Goal: Task Accomplishment & Management: Complete application form

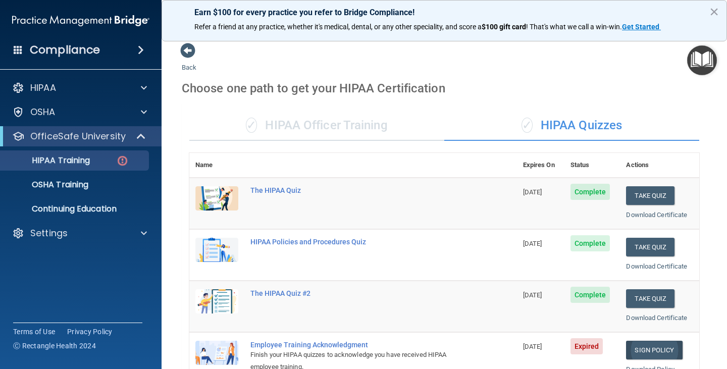
scroll to position [151, 0]
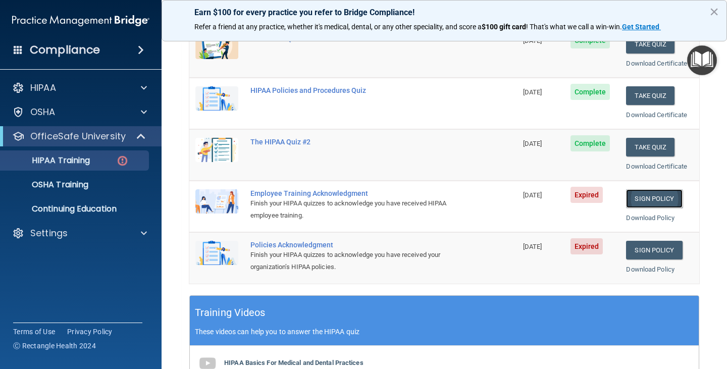
click at [651, 201] on link "Sign Policy" at bounding box center [654, 198] width 56 height 19
click at [643, 251] on link "Sign Policy" at bounding box center [654, 250] width 56 height 19
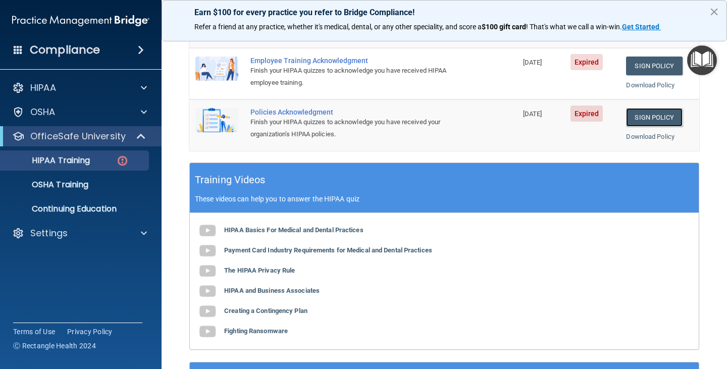
scroll to position [139, 0]
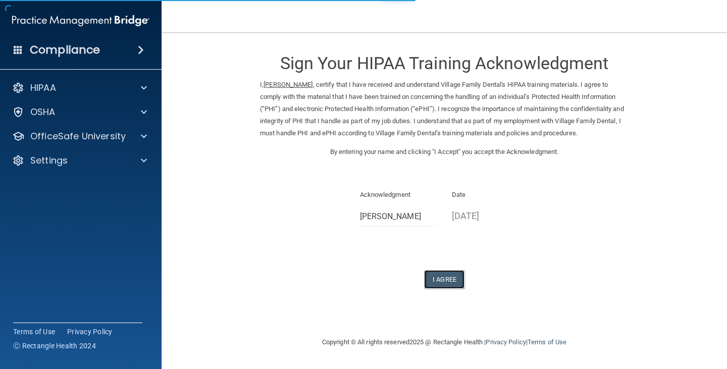
click at [436, 281] on button "I Agree" at bounding box center [444, 279] width 40 height 19
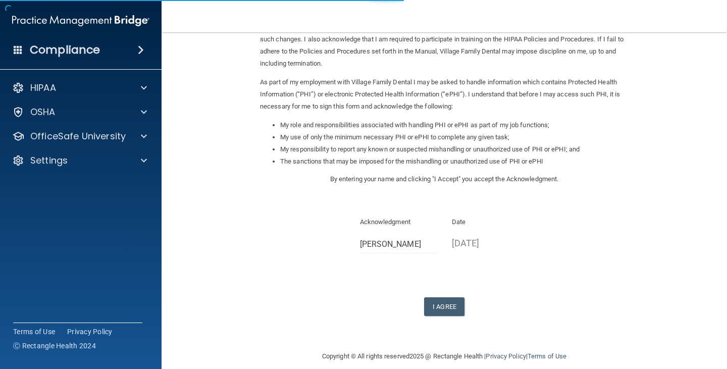
scroll to position [93, 0]
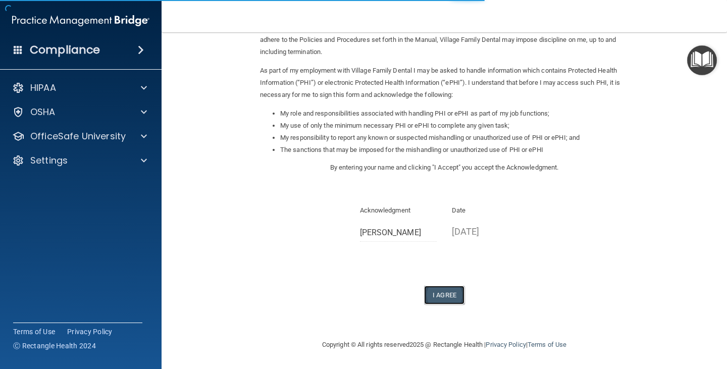
click at [445, 290] on button "I Agree" at bounding box center [444, 295] width 40 height 19
